Goal: Transaction & Acquisition: Purchase product/service

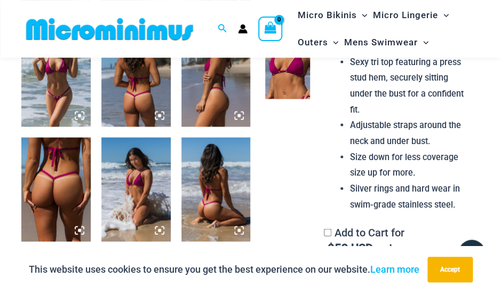
scroll to position [619, 0]
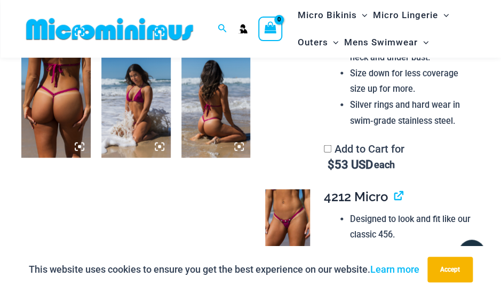
click at [207, 104] on img at bounding box center [215, 106] width 69 height 104
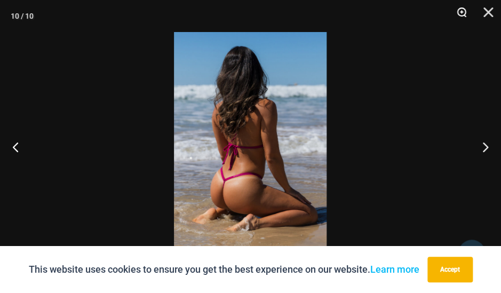
click at [460, 11] on button "Zoom" at bounding box center [457, 16] width 27 height 32
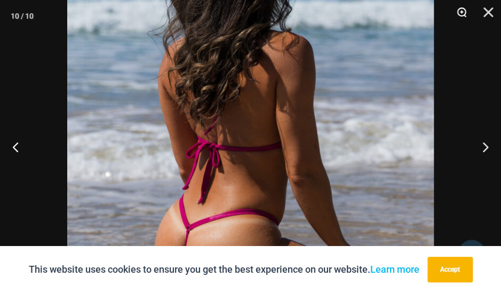
click at [460, 11] on button "Zoom" at bounding box center [457, 16] width 27 height 32
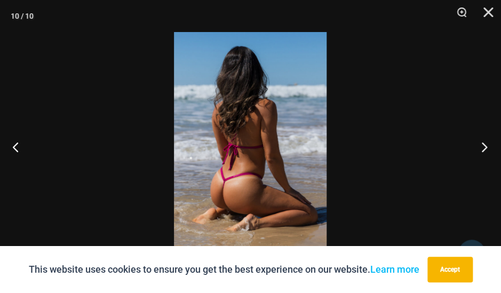
click at [485, 145] on button "Next" at bounding box center [481, 146] width 40 height 53
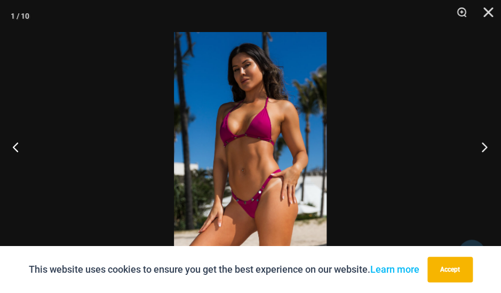
click at [485, 145] on button "Next" at bounding box center [481, 146] width 40 height 53
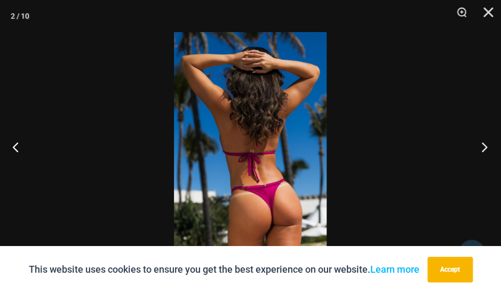
click at [485, 145] on button "Next" at bounding box center [481, 146] width 40 height 53
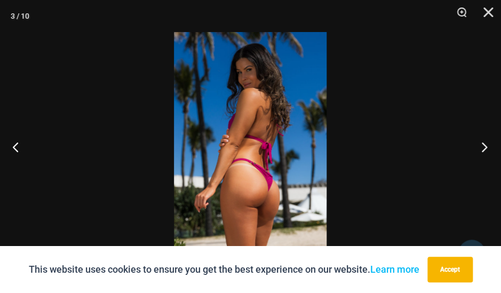
click at [485, 145] on button "Next" at bounding box center [481, 146] width 40 height 53
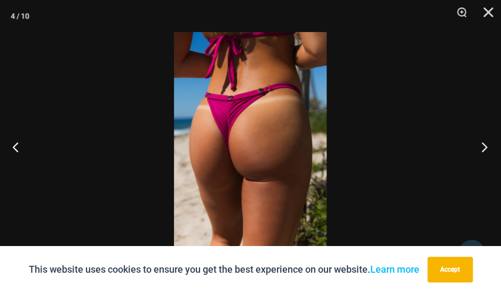
click at [485, 145] on button "Next" at bounding box center [481, 146] width 40 height 53
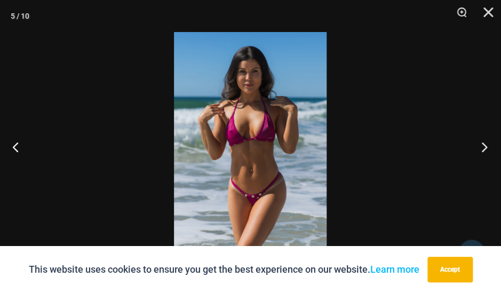
click at [485, 145] on button "Next" at bounding box center [481, 146] width 40 height 53
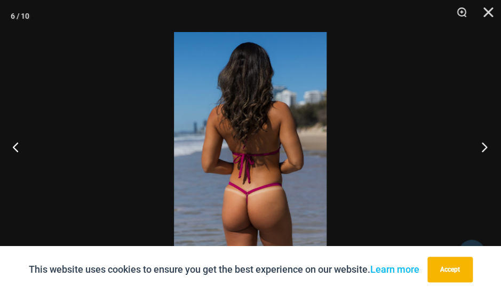
click at [485, 145] on button "Next" at bounding box center [481, 146] width 40 height 53
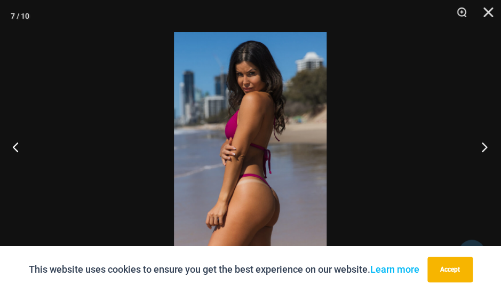
click at [485, 145] on button "Next" at bounding box center [481, 146] width 40 height 53
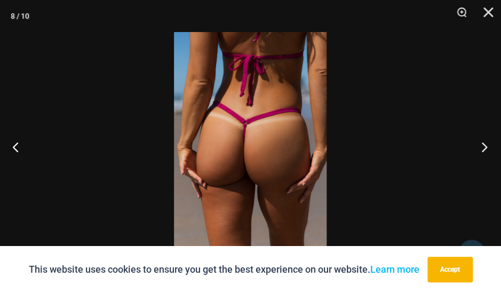
click at [485, 146] on button "Next" at bounding box center [481, 146] width 40 height 53
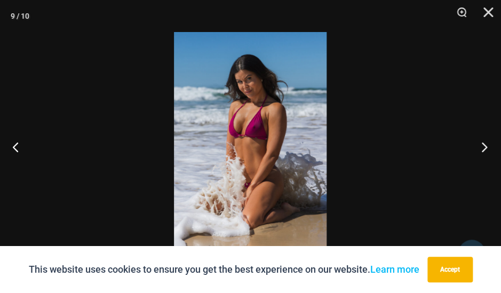
click at [485, 146] on button "Next" at bounding box center [481, 146] width 40 height 53
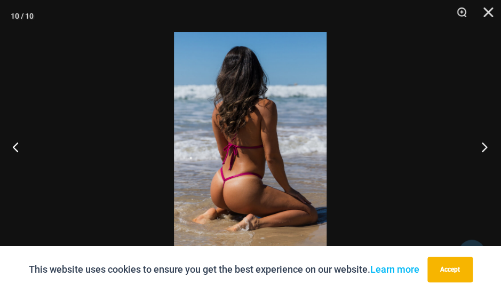
click at [484, 147] on button "Next" at bounding box center [481, 146] width 40 height 53
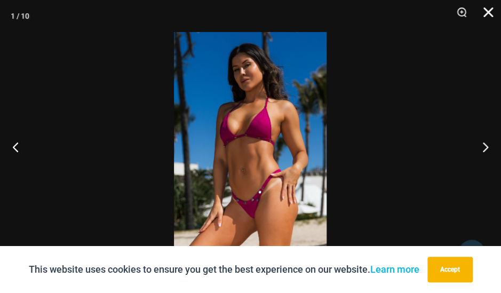
click at [486, 14] on button "Close" at bounding box center [484, 16] width 27 height 32
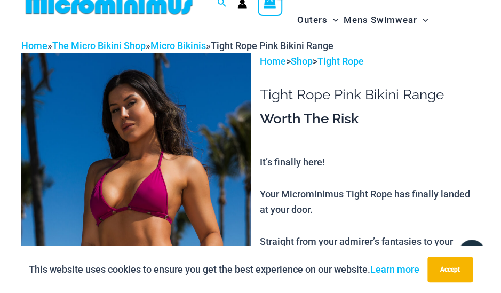
scroll to position [0, 0]
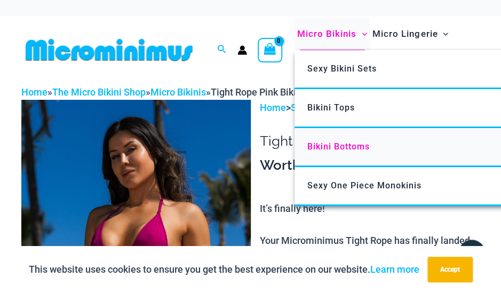
click at [341, 144] on span "Bikini Bottoms" at bounding box center [338, 146] width 62 height 10
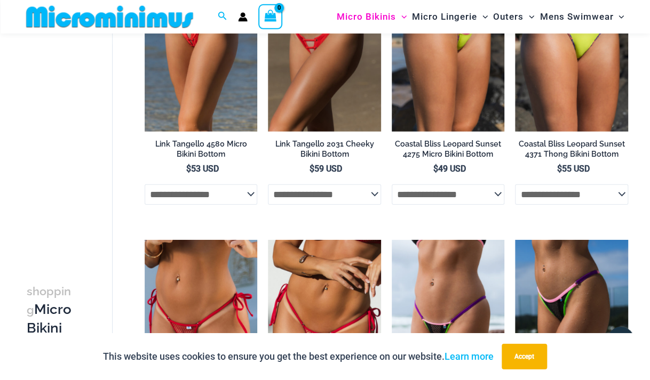
scroll to position [948, 0]
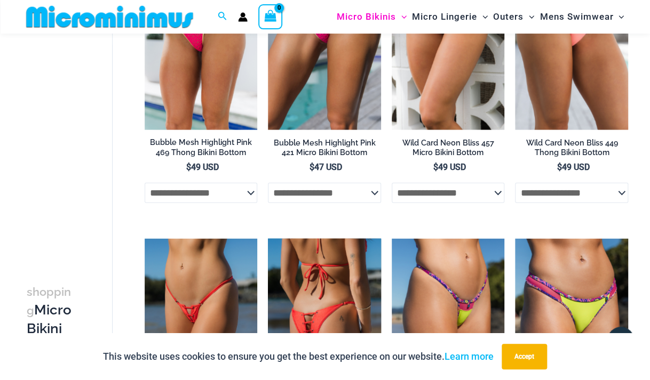
click at [325, 291] on img at bounding box center [324, 323] width 113 height 169
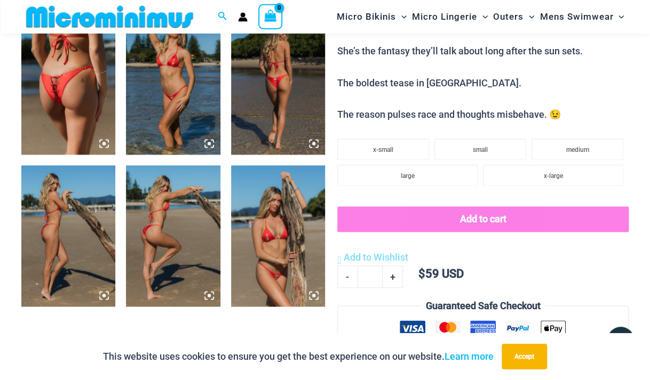
scroll to position [497, 0]
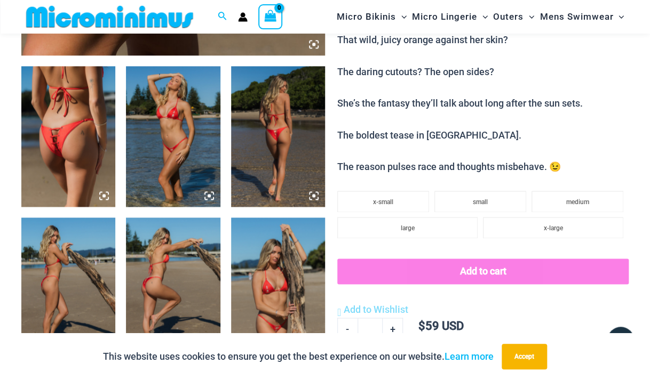
click at [77, 136] on img at bounding box center [68, 136] width 94 height 141
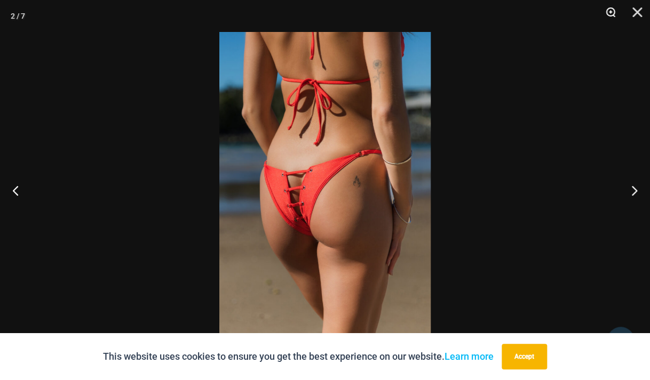
click at [608, 10] on button "Zoom" at bounding box center [606, 16] width 27 height 32
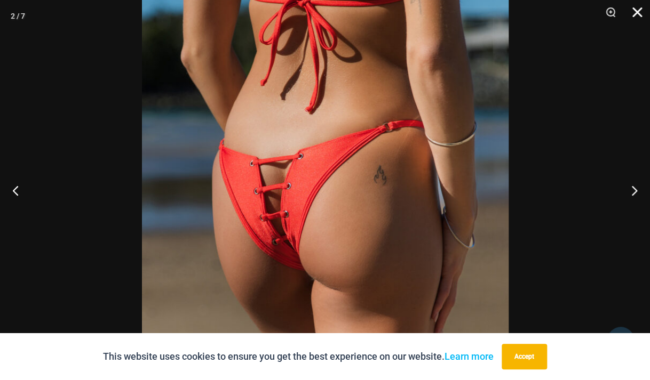
click at [636, 10] on button "Close" at bounding box center [633, 16] width 27 height 32
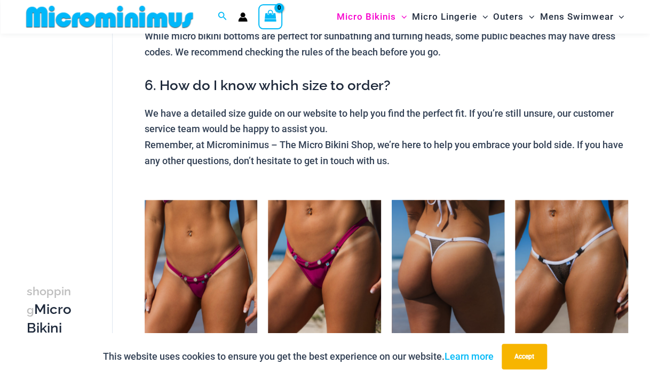
scroll to position [544, 0]
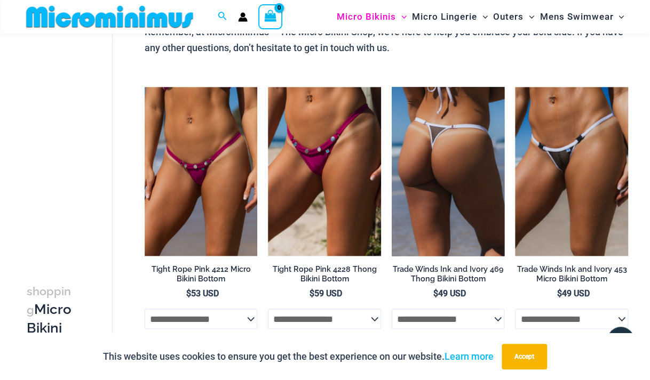
click at [456, 164] on img at bounding box center [448, 171] width 113 height 169
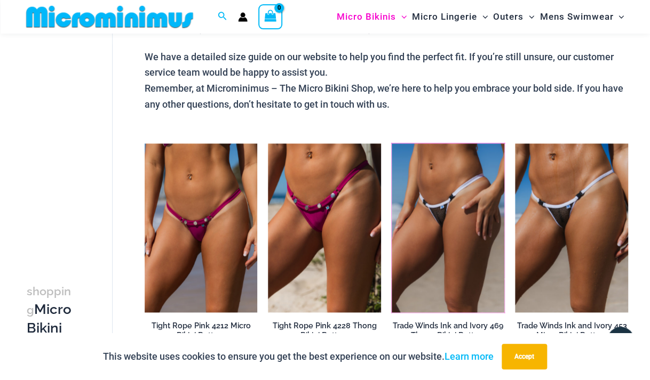
scroll to position [826, 0]
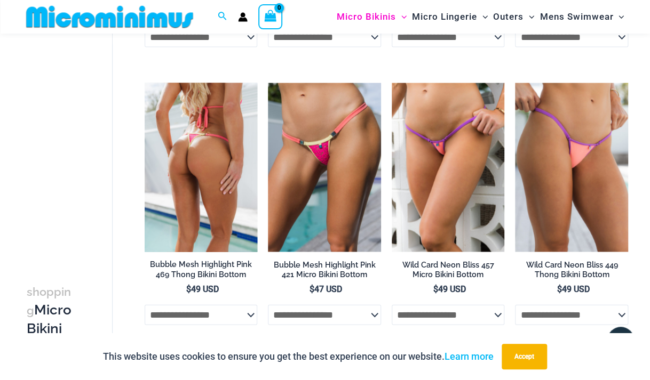
click at [193, 163] on img at bounding box center [201, 167] width 113 height 169
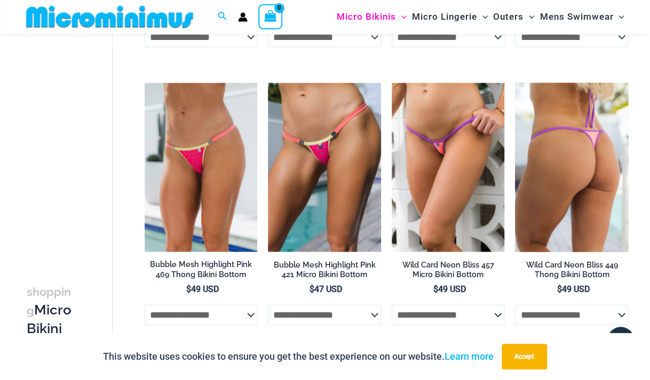
click at [582, 159] on img at bounding box center [571, 167] width 113 height 169
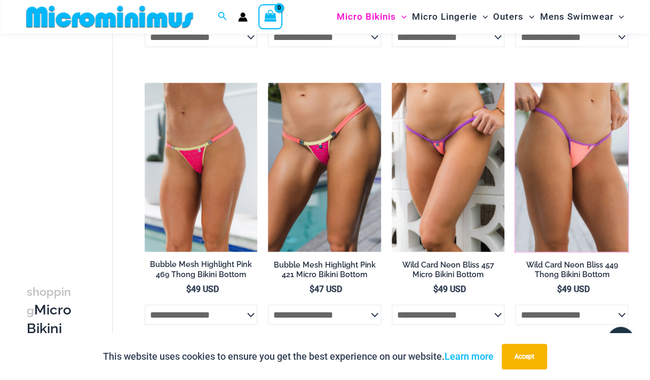
scroll to position [1051, 0]
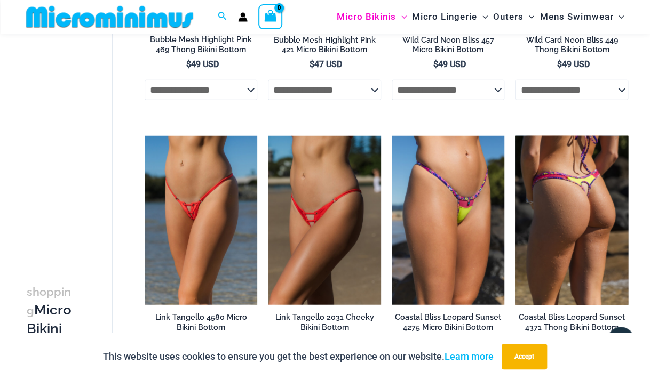
click at [571, 204] on img at bounding box center [571, 220] width 113 height 169
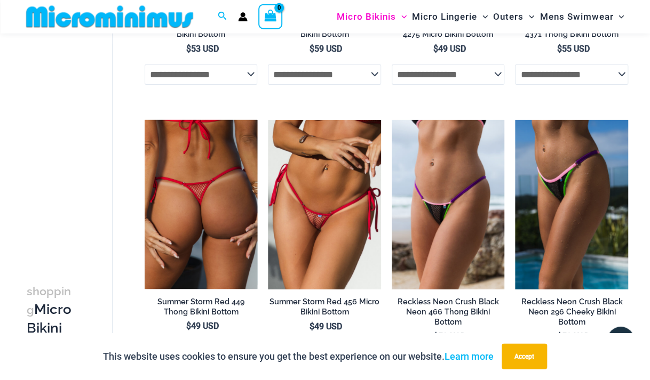
scroll to position [1389, 0]
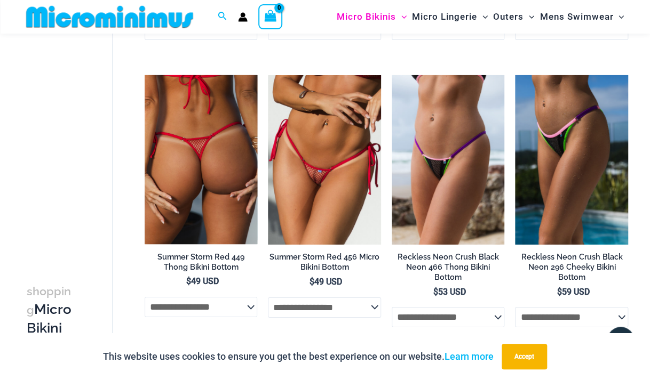
click at [205, 153] on img at bounding box center [201, 159] width 113 height 169
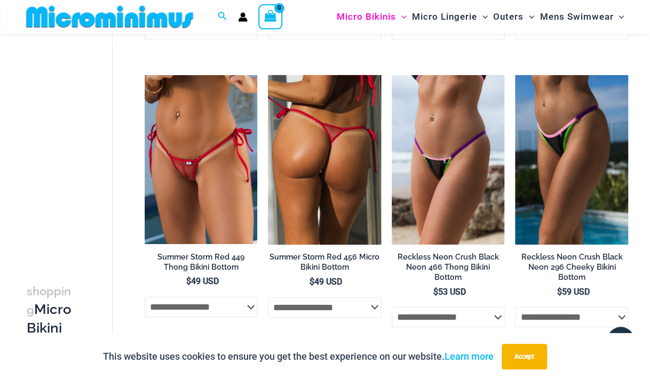
click at [337, 155] on img at bounding box center [324, 159] width 113 height 169
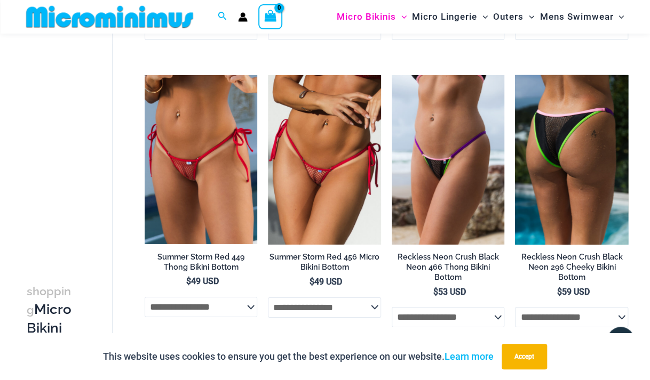
click at [575, 141] on img at bounding box center [571, 159] width 113 height 169
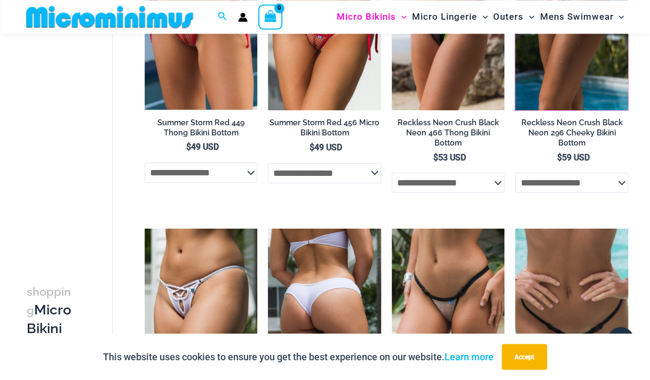
scroll to position [1615, 0]
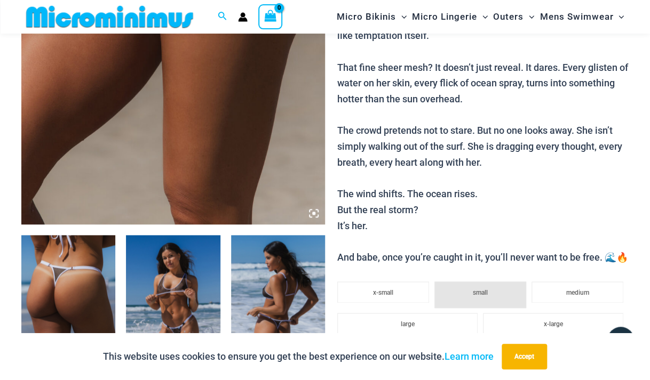
scroll to position [103, 0]
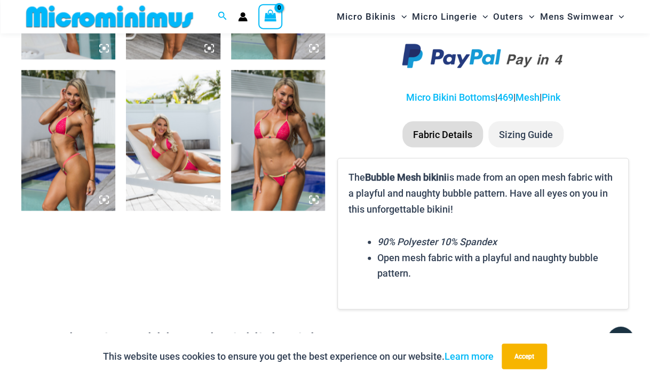
scroll to position [836, 0]
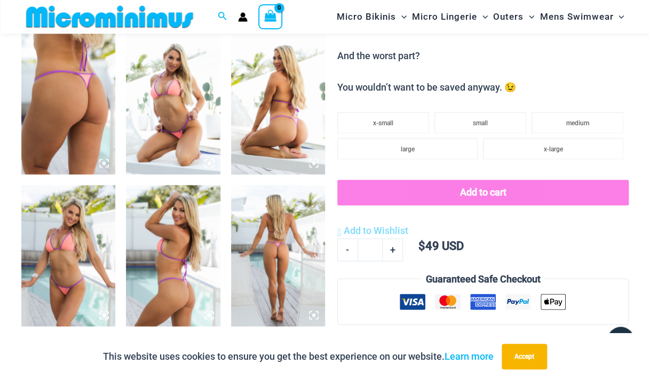
scroll to position [554, 0]
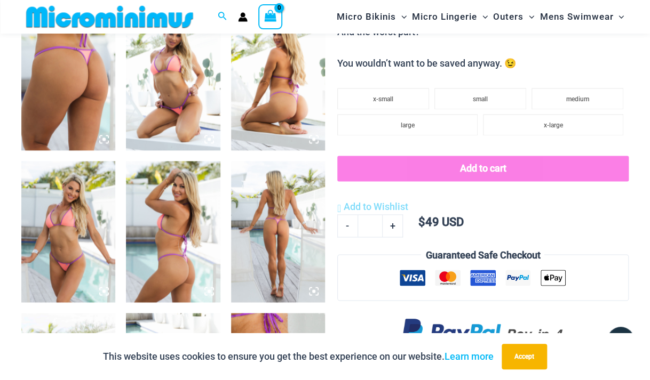
click at [269, 219] on img at bounding box center [278, 231] width 94 height 141
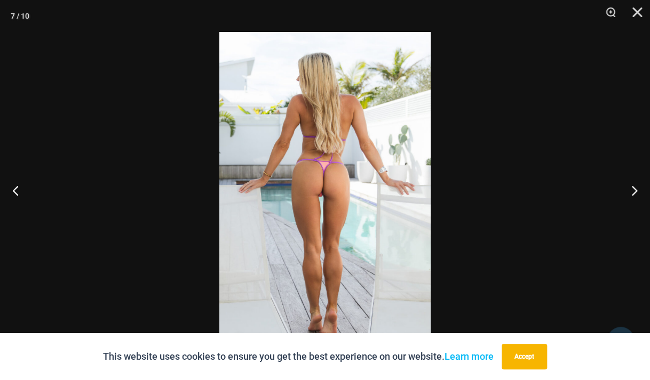
click at [253, 104] on img at bounding box center [324, 190] width 211 height 316
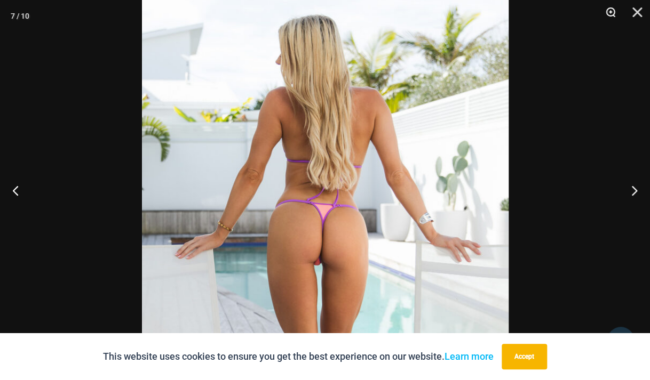
click at [609, 10] on button "Zoom" at bounding box center [606, 16] width 27 height 32
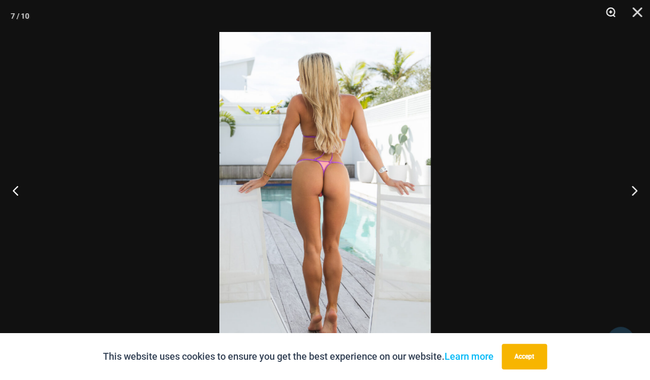
click at [609, 9] on button "Zoom" at bounding box center [606, 16] width 27 height 32
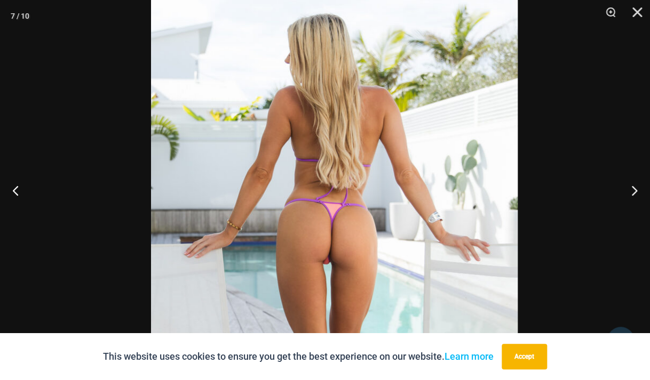
click at [267, 105] on img at bounding box center [334, 253] width 367 height 550
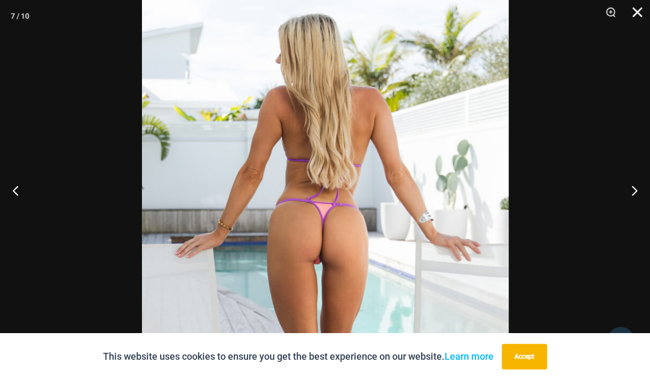
click at [635, 10] on button "Close" at bounding box center [633, 16] width 27 height 32
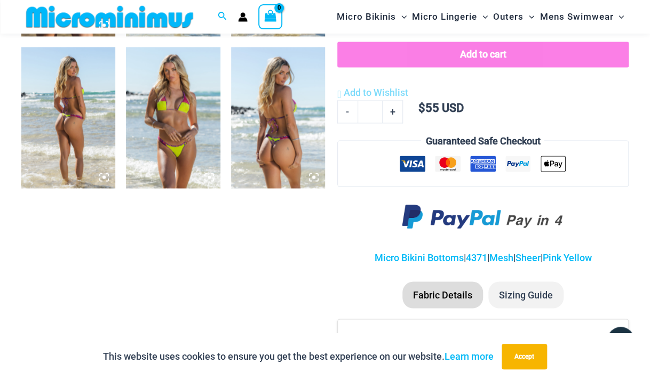
scroll to position [611, 0]
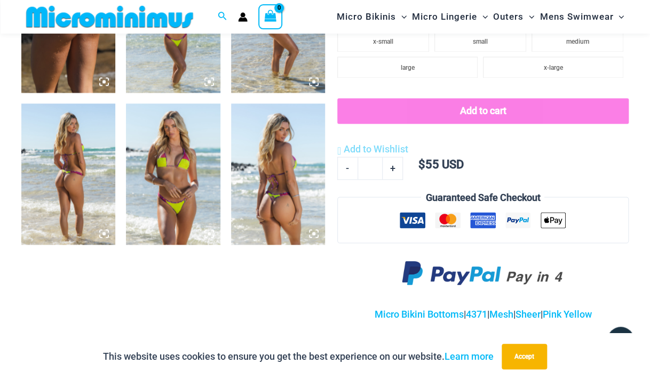
click at [279, 165] on img at bounding box center [278, 174] width 94 height 141
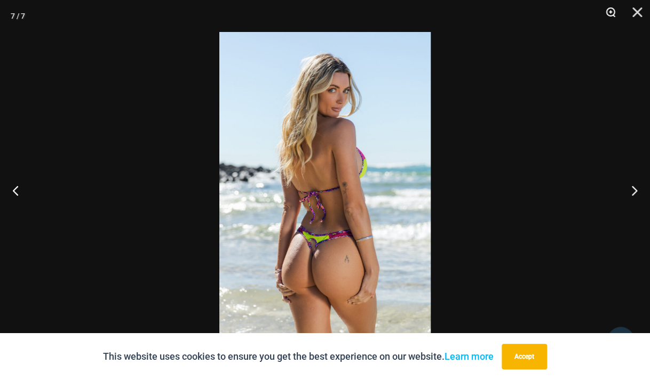
click at [608, 12] on button "Zoom" at bounding box center [606, 16] width 27 height 32
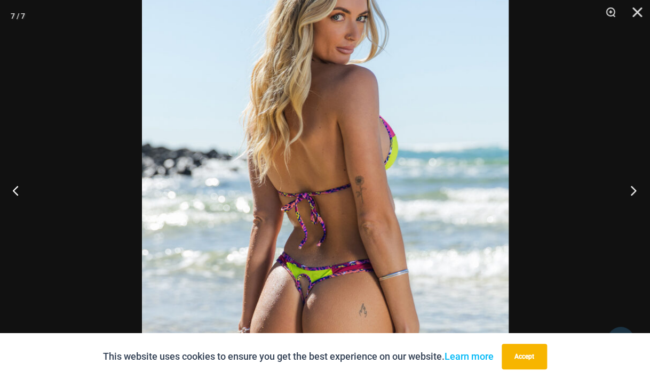
click at [631, 187] on button "Next" at bounding box center [630, 190] width 40 height 53
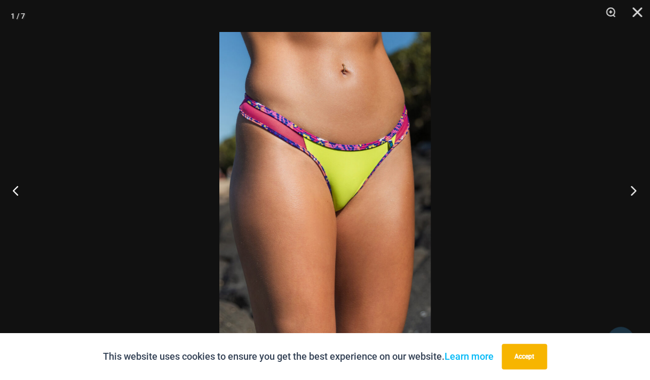
click at [631, 187] on button "Next" at bounding box center [630, 190] width 40 height 53
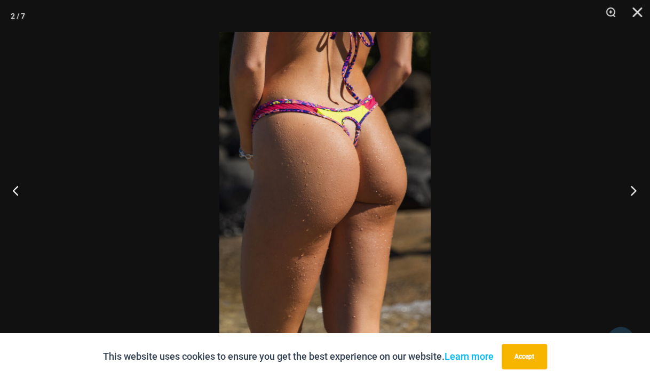
click at [631, 187] on button "Next" at bounding box center [630, 190] width 40 height 53
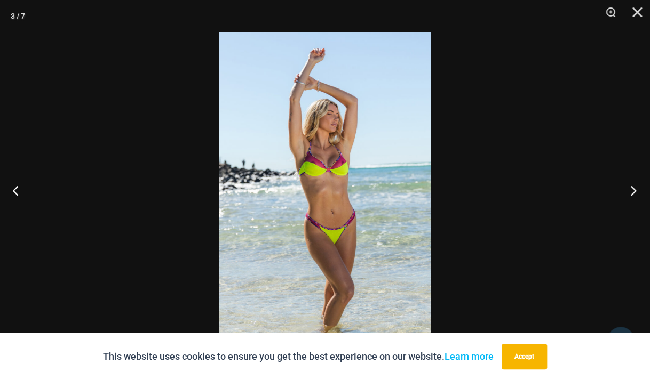
click at [631, 187] on button "Next" at bounding box center [630, 190] width 40 height 53
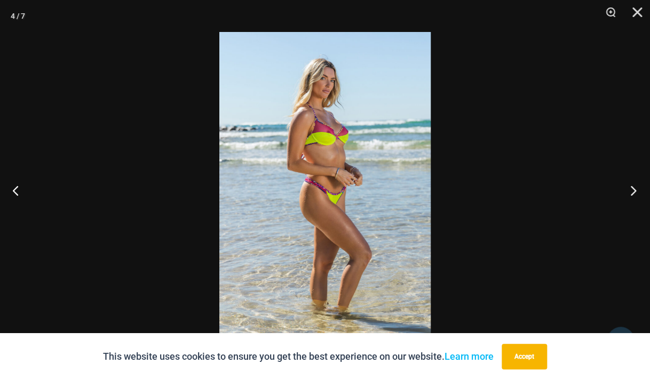
click at [631, 187] on button "Next" at bounding box center [630, 190] width 40 height 53
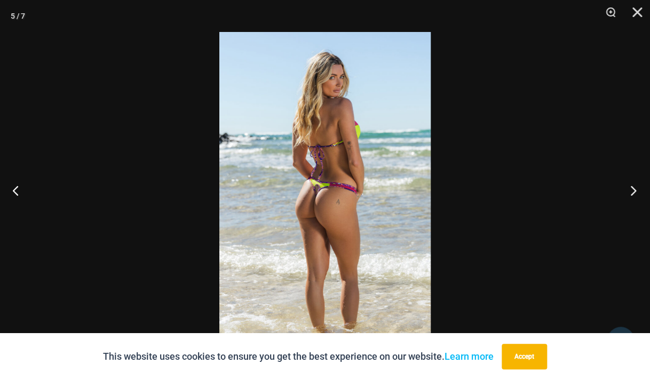
click at [631, 187] on button "Next" at bounding box center [630, 190] width 40 height 53
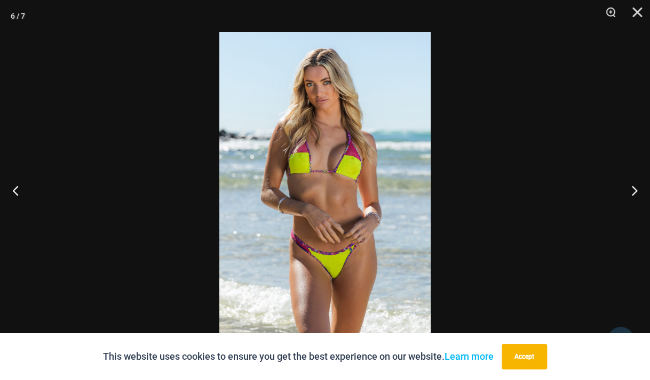
click at [376, 106] on img at bounding box center [324, 190] width 211 height 316
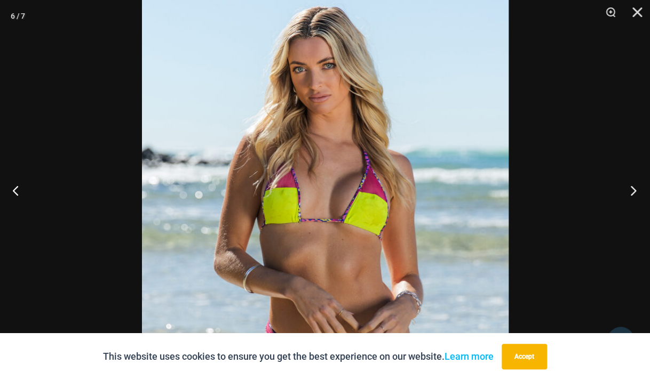
click at [633, 188] on button "Next" at bounding box center [630, 190] width 40 height 53
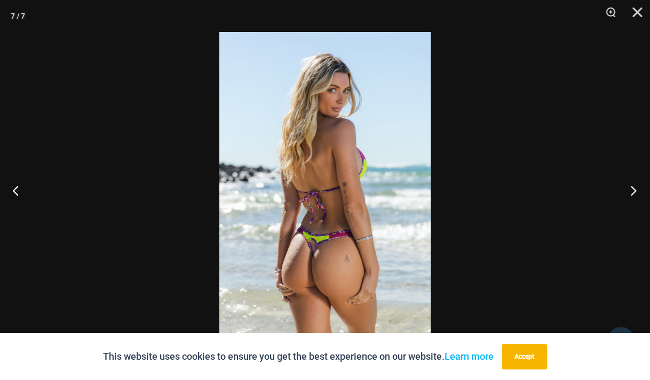
click at [633, 188] on button "Next" at bounding box center [630, 190] width 40 height 53
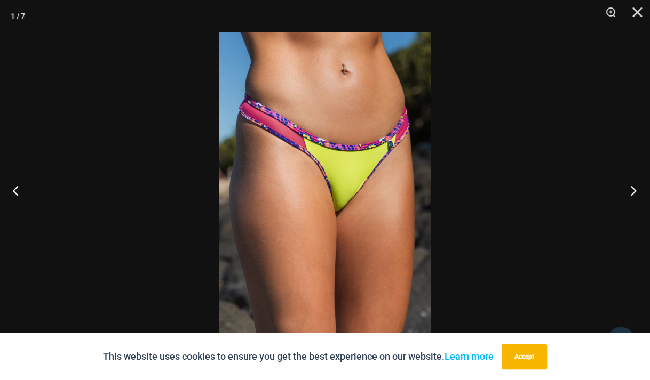
click at [633, 188] on button "Next" at bounding box center [630, 190] width 40 height 53
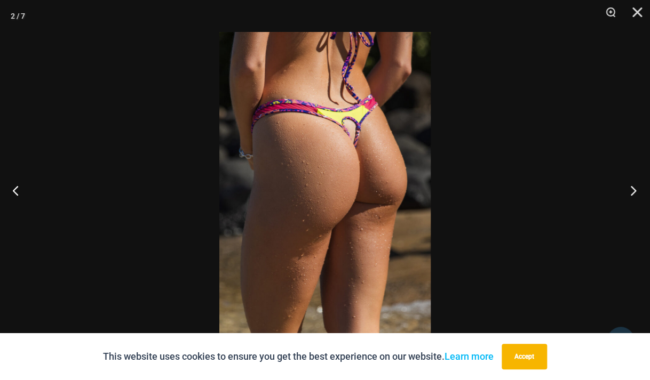
click at [633, 188] on button "Next" at bounding box center [630, 190] width 40 height 53
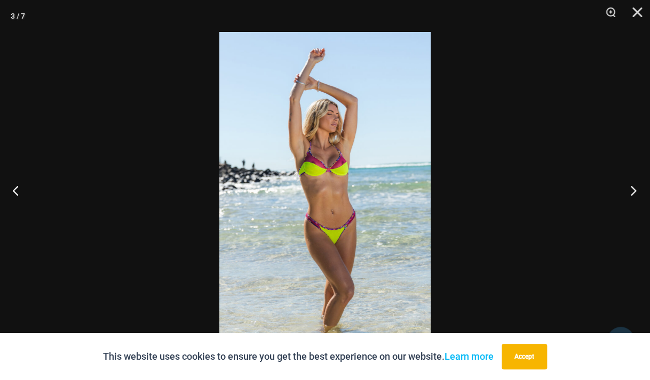
click at [633, 188] on button "Next" at bounding box center [630, 190] width 40 height 53
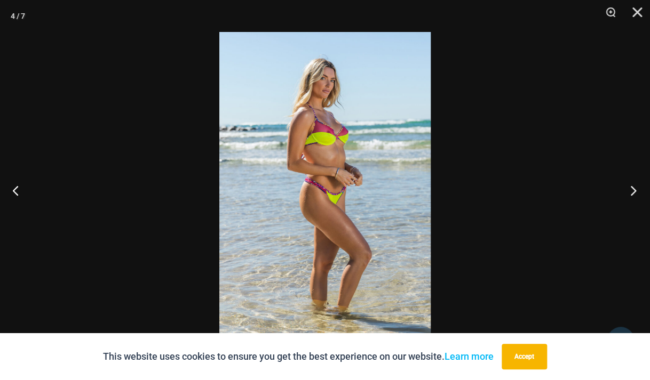
click at [633, 188] on button "Next" at bounding box center [630, 190] width 40 height 53
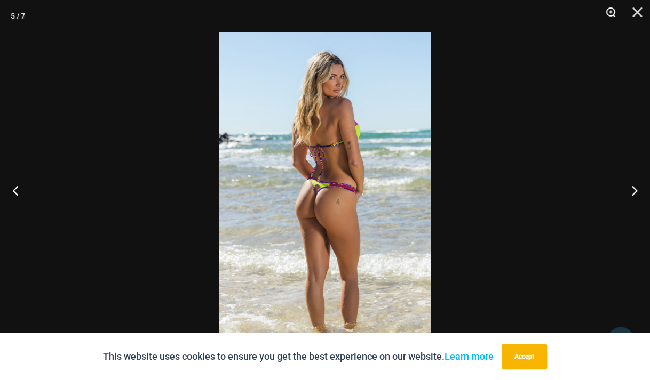
click at [605, 12] on button "Zoom" at bounding box center [606, 16] width 27 height 32
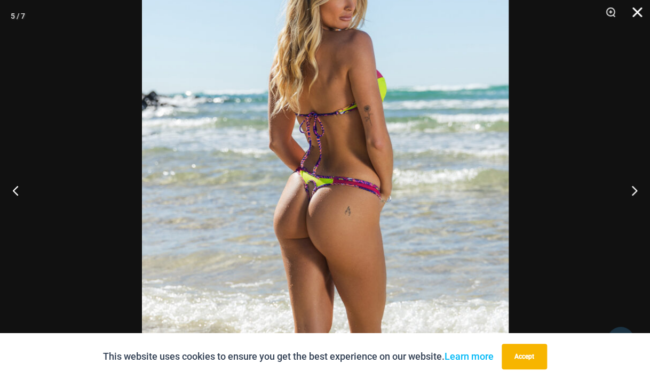
click at [635, 11] on button "Close" at bounding box center [633, 16] width 27 height 32
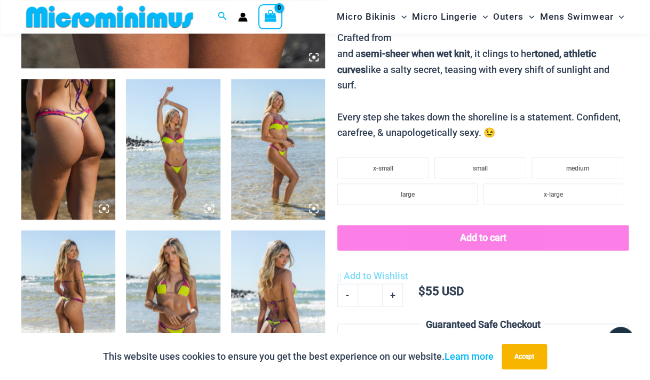
scroll to position [442, 0]
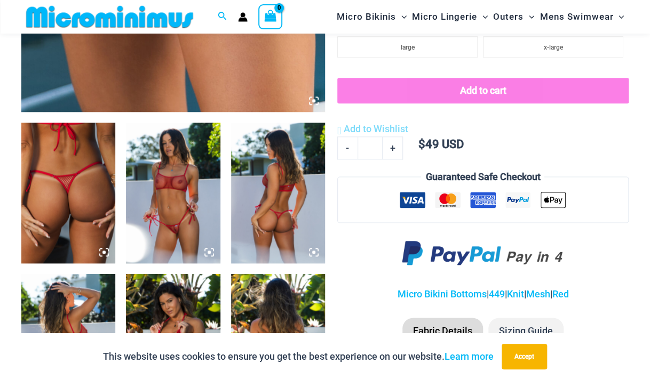
scroll to position [216, 0]
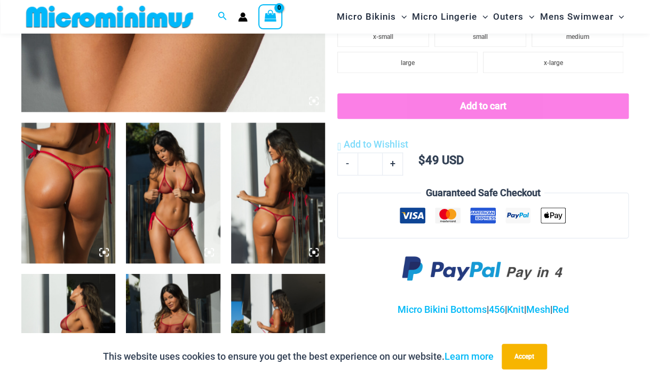
scroll to position [554, 0]
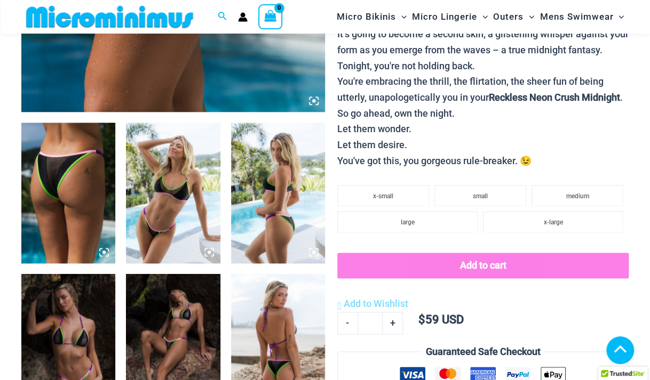
scroll to position [610, 0]
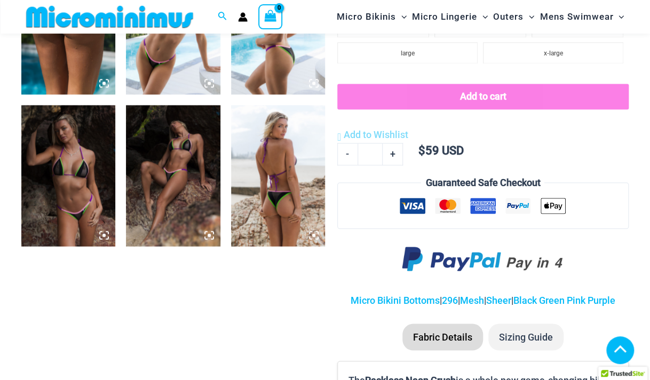
click at [285, 177] on img at bounding box center [278, 175] width 94 height 141
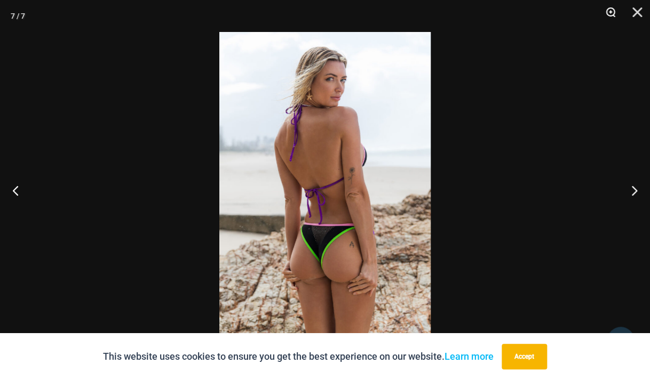
click at [608, 10] on button "Zoom" at bounding box center [606, 16] width 27 height 32
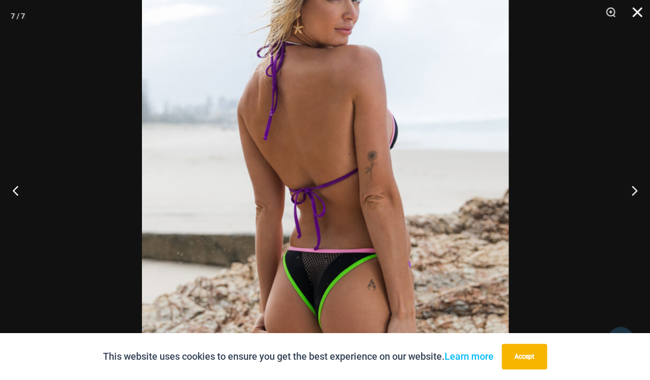
click at [636, 12] on button "Close" at bounding box center [633, 16] width 27 height 32
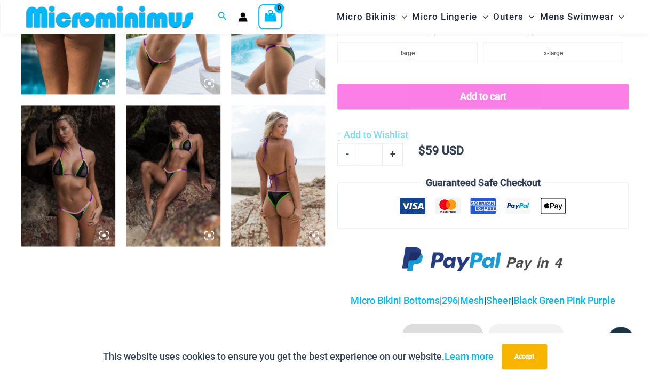
scroll to position [441, 0]
